Goal: Task Accomplishment & Management: Use online tool/utility

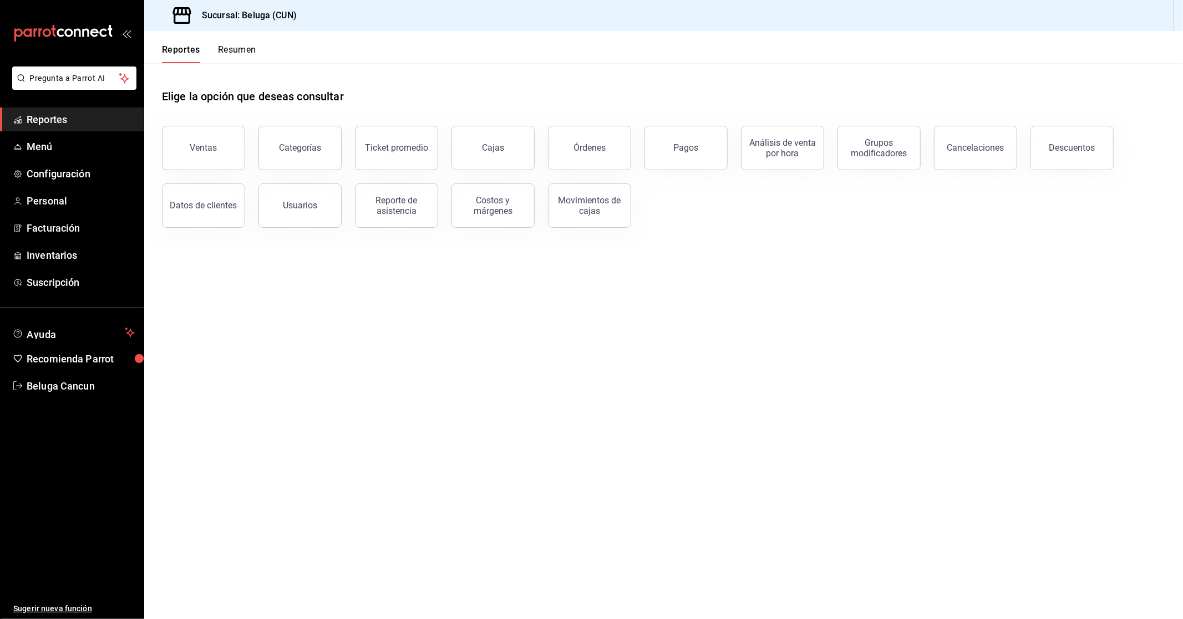
click at [50, 116] on span "Reportes" at bounding box center [81, 119] width 108 height 15
click at [221, 129] on button "Ventas" at bounding box center [203, 148] width 83 height 44
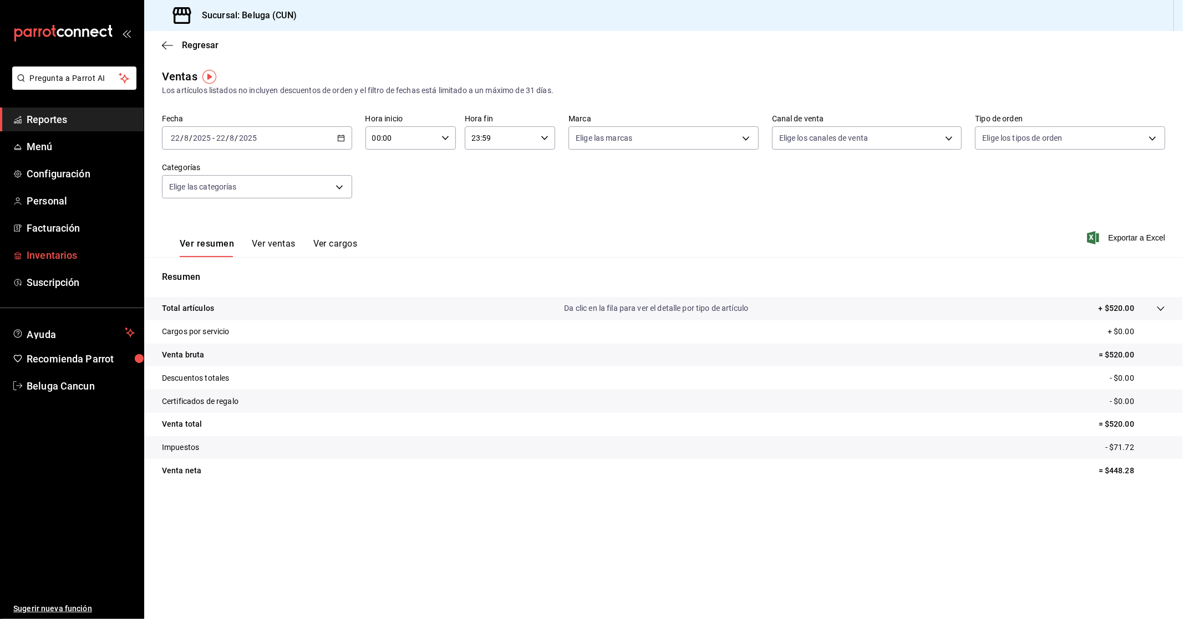
click at [47, 256] on span "Inventarios" at bounding box center [81, 255] width 108 height 15
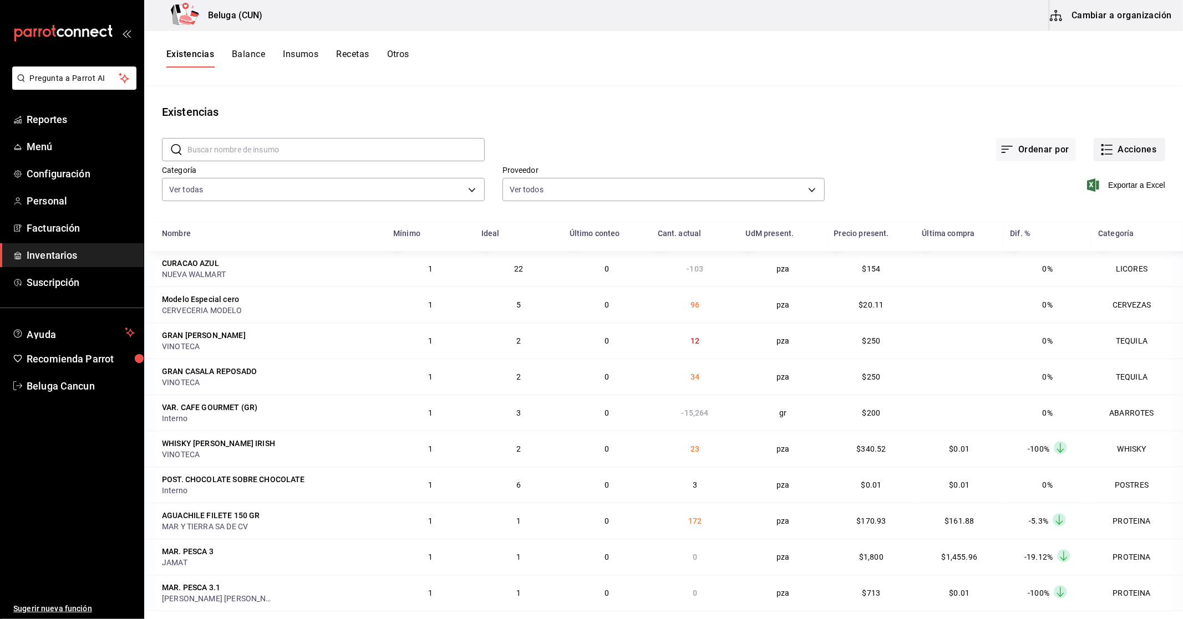
click at [1126, 150] on button "Acciones" at bounding box center [1129, 149] width 72 height 23
click at [1111, 212] on span "Compra" at bounding box center [1118, 210] width 93 height 12
